Goal: Information Seeking & Learning: Learn about a topic

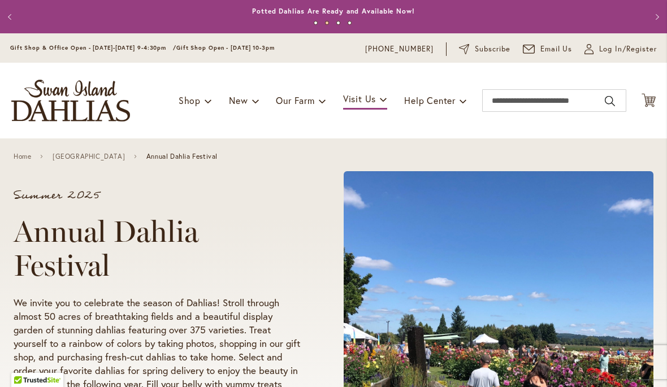
click at [73, 201] on p "Summer 2025" at bounding box center [157, 195] width 287 height 11
click at [480, 154] on div "Home [GEOGRAPHIC_DATA] Dahlias Farm Annual Dahlia Festival" at bounding box center [333, 157] width 667 height 36
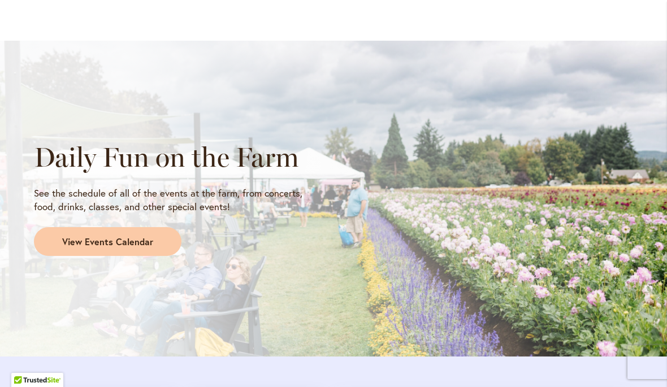
scroll to position [895, 0]
click at [79, 237] on span "View Events Calendar" at bounding box center [107, 241] width 91 height 13
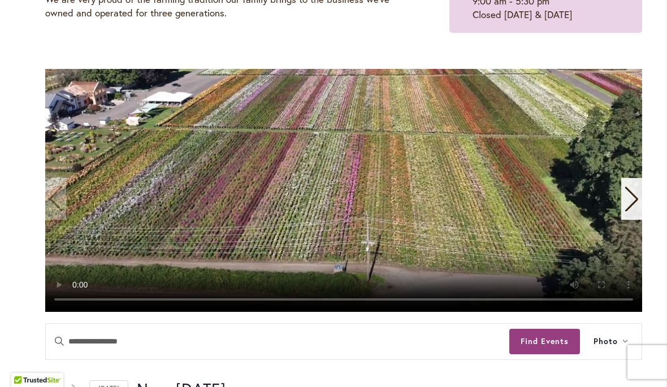
scroll to position [197, 0]
click at [571, 145] on video "1 / 11" at bounding box center [343, 190] width 597 height 243
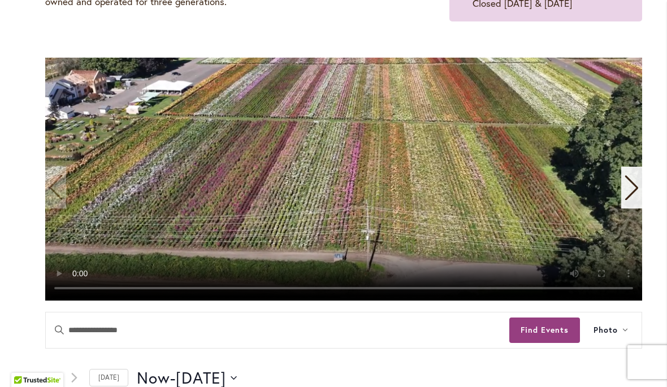
scroll to position [210, 0]
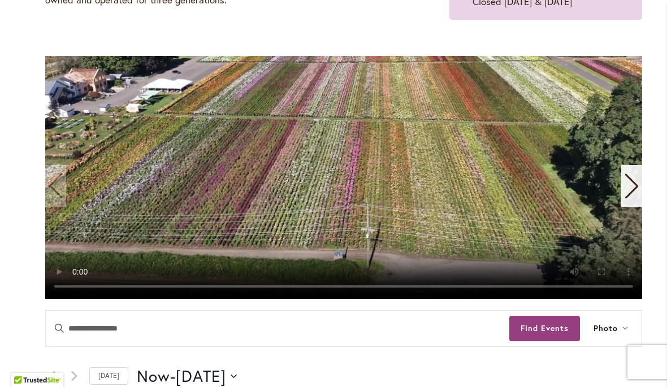
click at [618, 183] on video "1 / 11" at bounding box center [343, 177] width 597 height 243
click at [629, 172] on div "Next slide" at bounding box center [631, 186] width 21 height 42
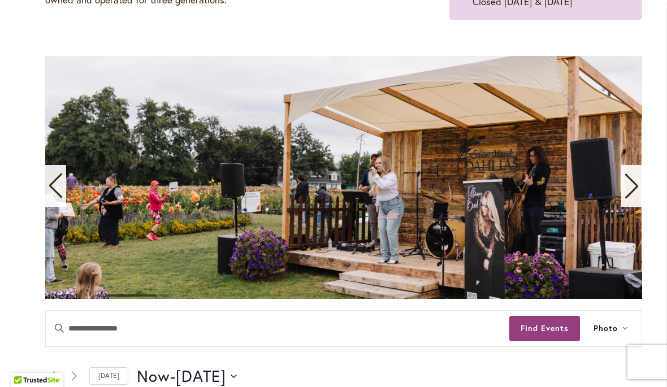
click at [631, 176] on icon "Next slide" at bounding box center [631, 186] width 15 height 25
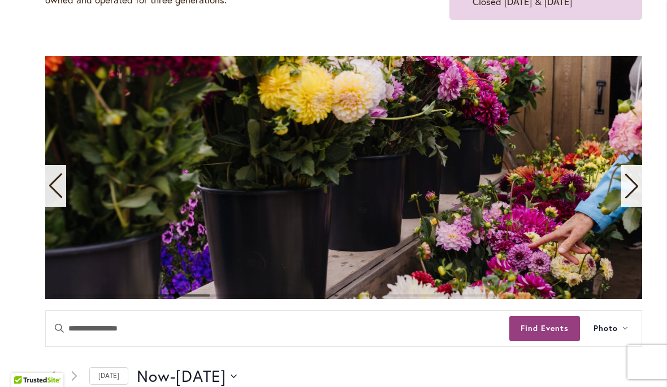
click at [629, 183] on icon "Next slide" at bounding box center [631, 186] width 15 height 25
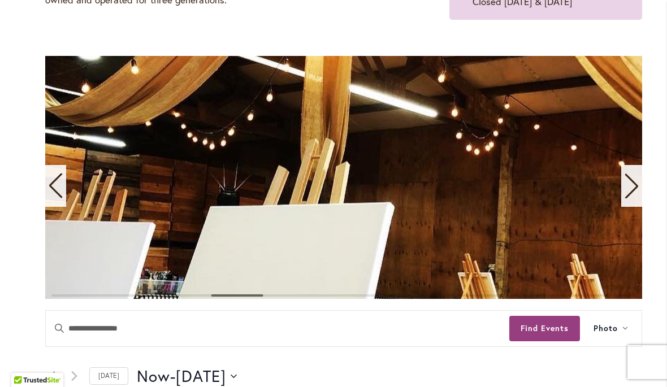
click at [631, 177] on icon "Next slide" at bounding box center [631, 186] width 15 height 25
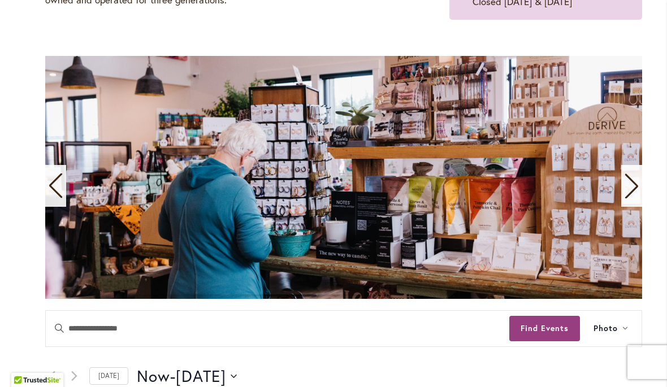
click at [626, 180] on icon "Next slide" at bounding box center [631, 186] width 15 height 25
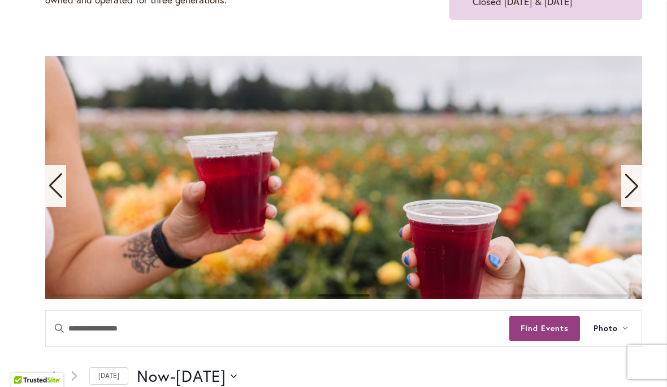
click at [628, 181] on icon "Next slide" at bounding box center [631, 186] width 15 height 25
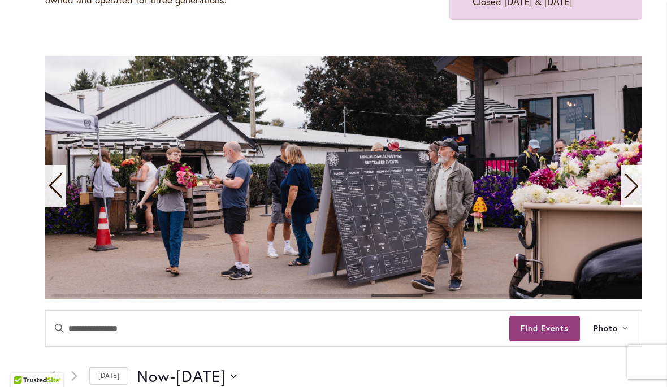
click at [625, 183] on icon "Next slide" at bounding box center [631, 186] width 15 height 25
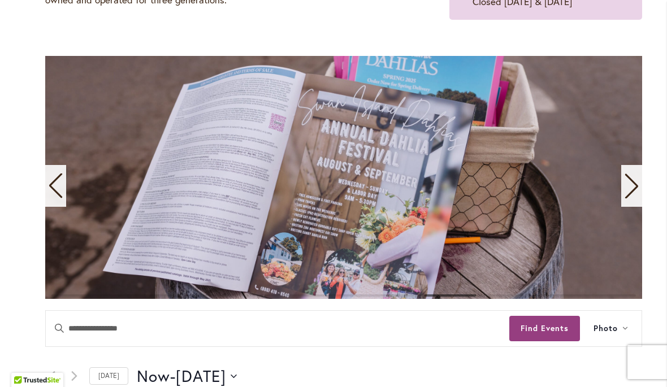
click at [624, 180] on icon "Next slide" at bounding box center [631, 186] width 15 height 25
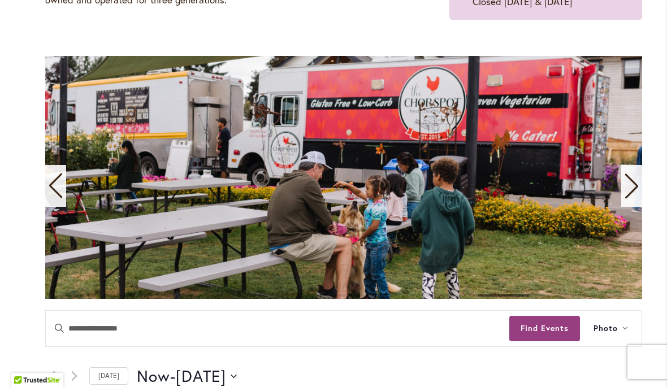
click at [622, 178] on div "Next slide" at bounding box center [631, 186] width 21 height 42
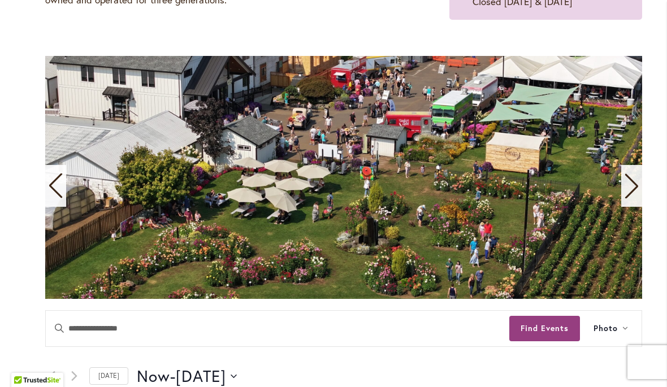
click at [624, 176] on icon "Next slide" at bounding box center [631, 186] width 15 height 25
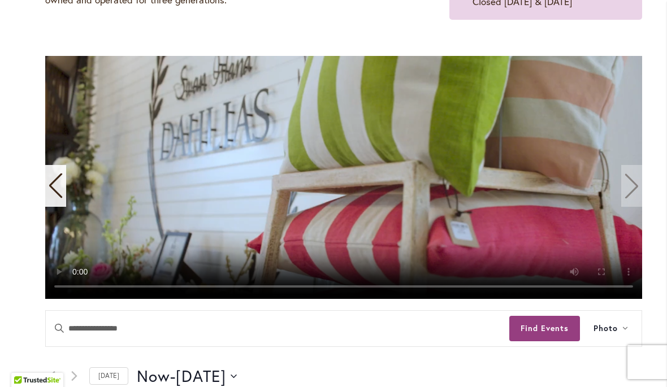
click at [624, 177] on video "11 / 11" at bounding box center [343, 177] width 597 height 243
click at [626, 170] on video "11 / 11" at bounding box center [343, 177] width 597 height 243
click at [626, 183] on video "11 / 11" at bounding box center [343, 177] width 597 height 243
click at [626, 179] on video "11 / 11" at bounding box center [343, 177] width 597 height 243
click at [631, 184] on video "11 / 11" at bounding box center [343, 177] width 597 height 243
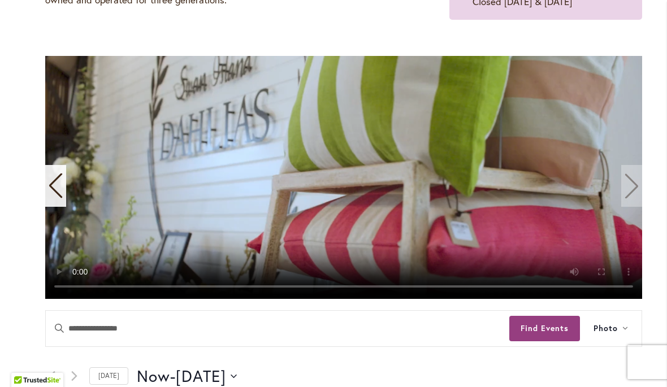
click at [578, 127] on video "11 / 11" at bounding box center [343, 177] width 597 height 243
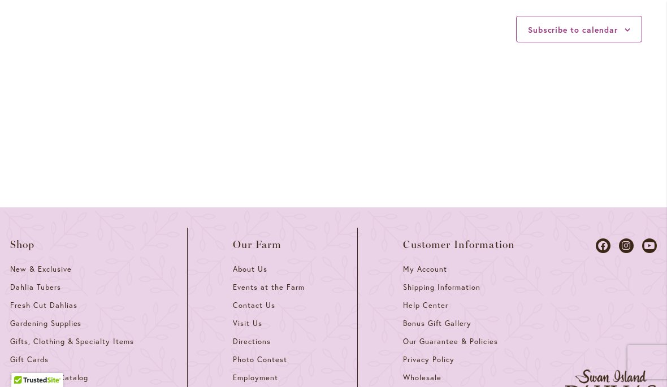
scroll to position [1584, 0]
